Goal: Information Seeking & Learning: Check status

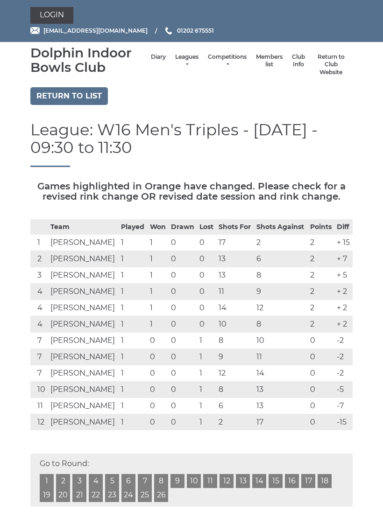
scroll to position [263, 0]
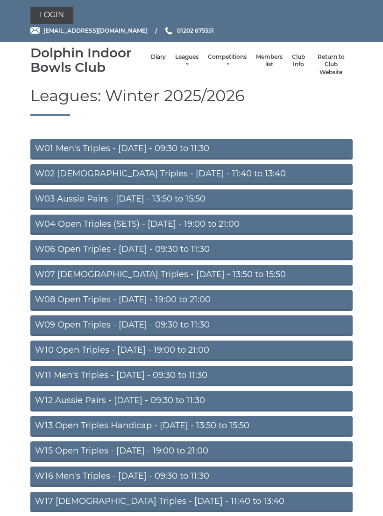
scroll to position [115, 0]
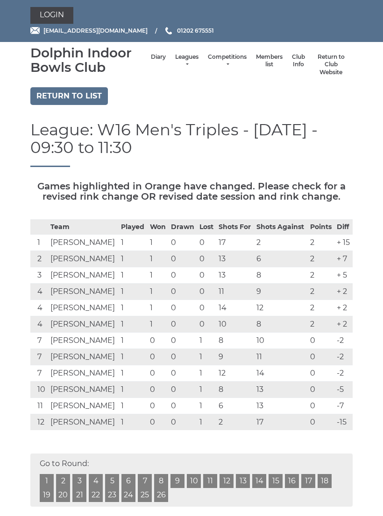
scroll to position [263, 0]
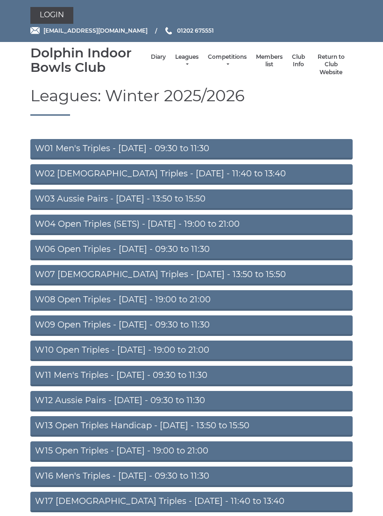
scroll to position [115, 0]
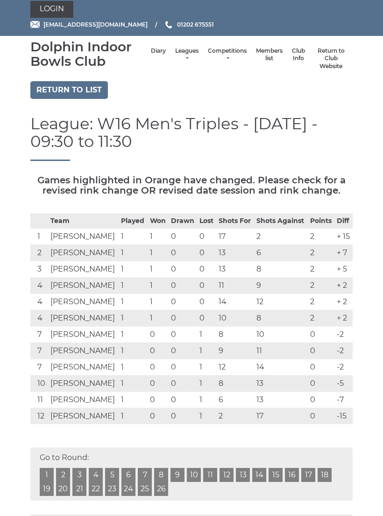
scroll to position [2, 0]
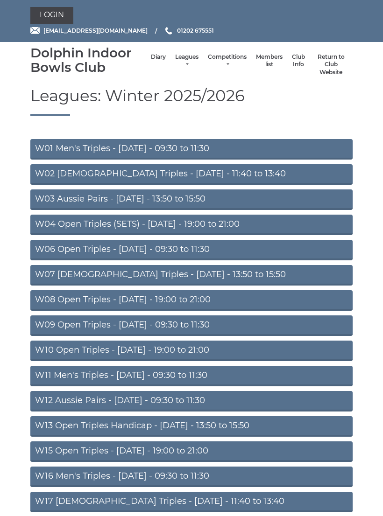
scroll to position [115, 0]
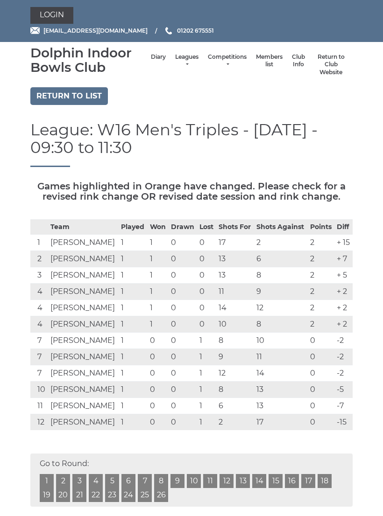
click at [118, 401] on td "[PERSON_NAME]" at bounding box center [83, 406] width 71 height 16
